Goal: Find specific page/section: Find specific page/section

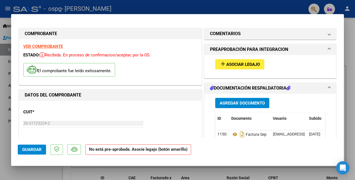
click at [234, 66] on span "Asociar Legajo" at bounding box center [243, 64] width 34 height 5
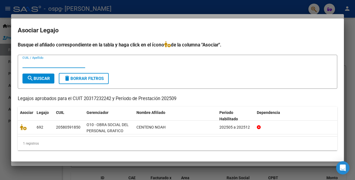
click at [325, 37] on mat-dialog-container "Asociar Legajo Busque el afiliado correspondiente en la tabla y haga click en e…" at bounding box center [177, 90] width 333 height 143
click at [350, 141] on div at bounding box center [177, 90] width 355 height 180
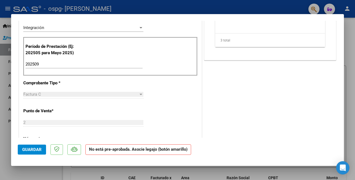
scroll to position [10, 0]
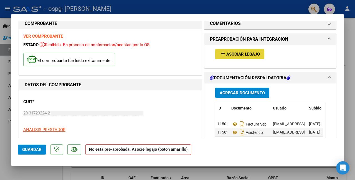
click at [239, 54] on span "Asociar Legajo" at bounding box center [243, 54] width 34 height 5
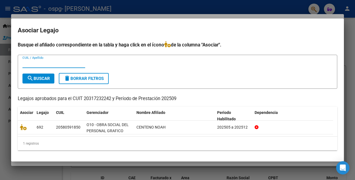
click at [48, 65] on input "CUIL / Apellido" at bounding box center [53, 63] width 63 height 5
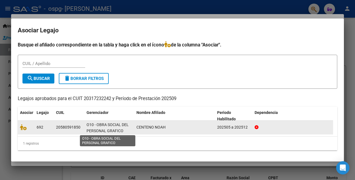
click at [108, 126] on span "O10 - OBRA SOCIAL DEL PERSONAL GRAFICO" at bounding box center [107, 128] width 42 height 11
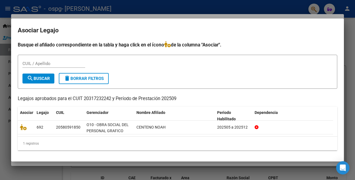
drag, startPoint x: 294, startPoint y: 48, endPoint x: 290, endPoint y: 35, distance: 13.2
click at [295, 48] on h4 "Busque el afiliado correspondiente en la tabla y haga click en el ícono de la c…" at bounding box center [177, 44] width 319 height 7
click at [277, 12] on div at bounding box center [177, 90] width 355 height 180
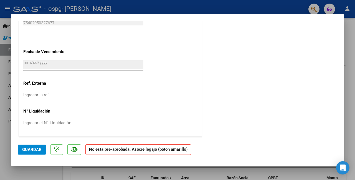
scroll to position [371, 0]
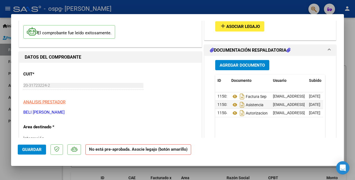
scroll to position [0, 0]
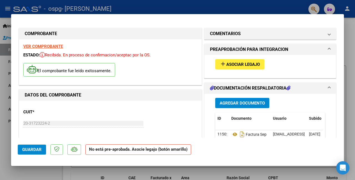
click at [343, 7] on div at bounding box center [177, 90] width 355 height 180
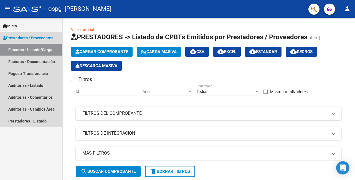
click at [25, 50] on link "Facturas - Listado/Carga" at bounding box center [31, 50] width 62 height 12
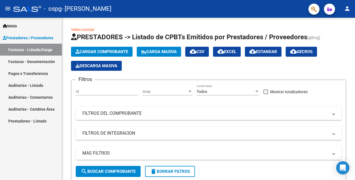
click at [41, 39] on span "Prestadores / Proveedores" at bounding box center [28, 38] width 50 height 6
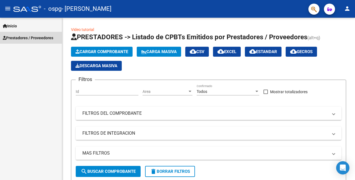
click at [40, 36] on span "Prestadores / Proveedores" at bounding box center [28, 38] width 50 height 6
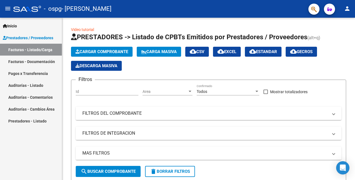
click at [33, 61] on link "Facturas - Documentación" at bounding box center [31, 62] width 62 height 12
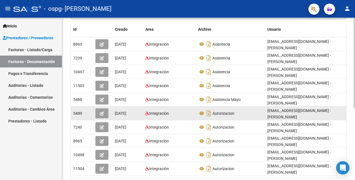
scroll to position [128, 0]
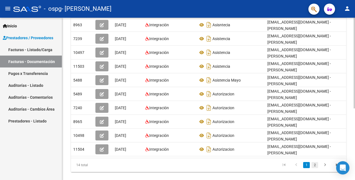
click at [314, 162] on link "2" at bounding box center [314, 165] width 7 height 6
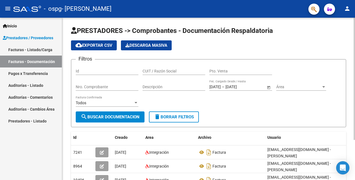
scroll to position [0, 0]
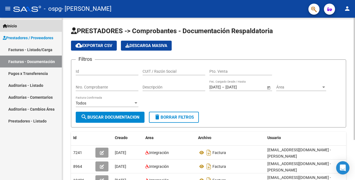
click at [17, 29] on span "Inicio" at bounding box center [10, 26] width 14 height 6
